Goal: Task Accomplishment & Management: Manage account settings

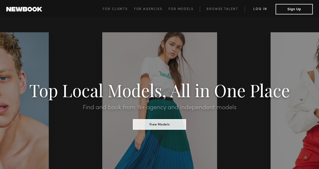
click at [262, 6] on link "Log in" at bounding box center [260, 9] width 31 height 6
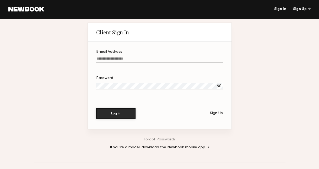
type input "**********"
click at [118, 113] on button "Log In" at bounding box center [115, 113] width 39 height 10
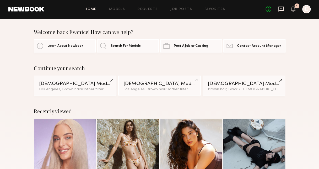
click at [280, 10] on icon at bounding box center [281, 9] width 5 height 5
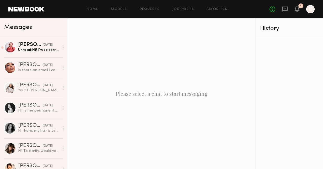
click at [311, 15] on header "Home Models Requests Job Posts Favorites Sign Out No fees up to $5,000 1 E" at bounding box center [161, 9] width 323 height 18
click at [312, 12] on div at bounding box center [311, 9] width 8 height 8
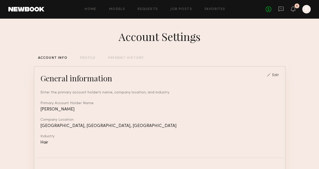
click at [128, 59] on div "PAYMENT HISTORY" at bounding box center [126, 57] width 36 height 3
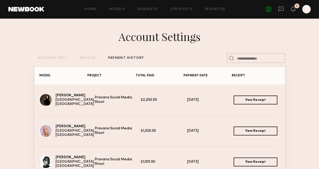
click at [263, 98] on link "View Receipt" at bounding box center [256, 100] width 44 height 9
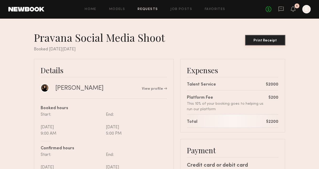
click at [265, 37] on button "Print Receipt" at bounding box center [265, 40] width 40 height 10
